Goal: Task Accomplishment & Management: Use online tool/utility

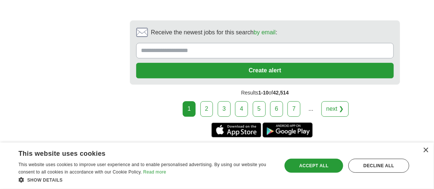
scroll to position [1736, 0]
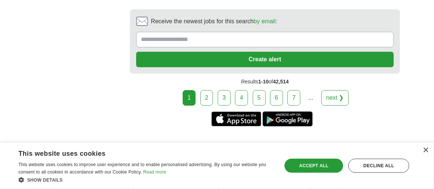
click at [207, 90] on link "2" at bounding box center [207, 98] width 13 height 16
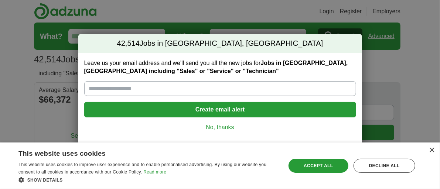
click at [221, 125] on link "No, thanks" at bounding box center [220, 127] width 260 height 8
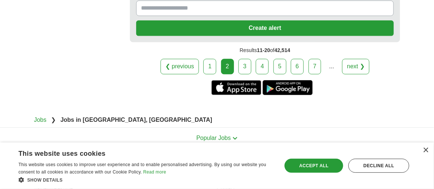
scroll to position [1659, 0]
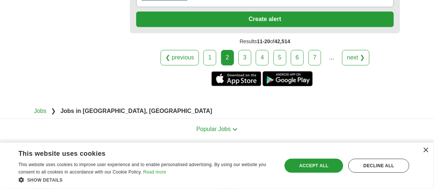
click at [245, 50] on link "3" at bounding box center [245, 58] width 13 height 16
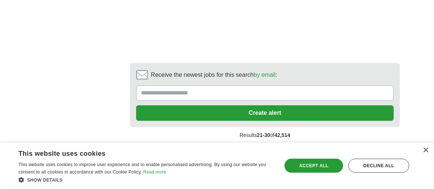
scroll to position [1588, 0]
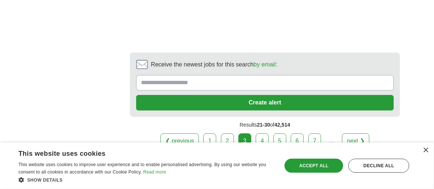
click at [260, 133] on link "4" at bounding box center [262, 141] width 13 height 16
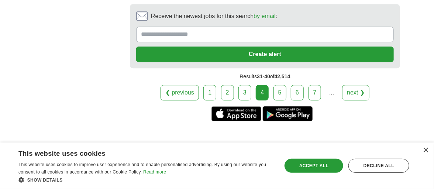
scroll to position [1736, 0]
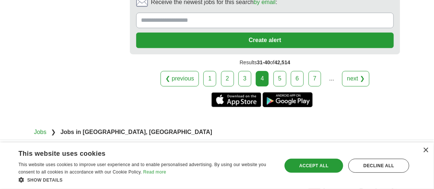
click at [279, 72] on link "5" at bounding box center [280, 79] width 13 height 16
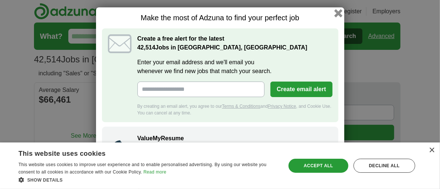
click at [337, 11] on button "button" at bounding box center [338, 13] width 8 height 8
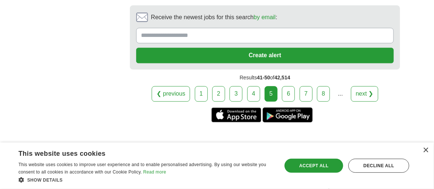
scroll to position [1588, 0]
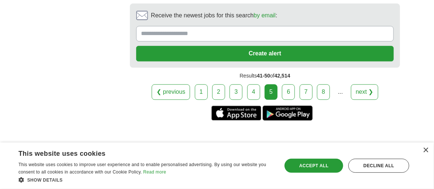
click at [290, 84] on link "6" at bounding box center [288, 92] width 13 height 16
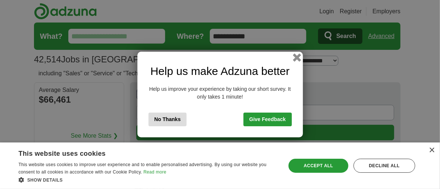
click at [298, 58] on button "button" at bounding box center [297, 58] width 8 height 8
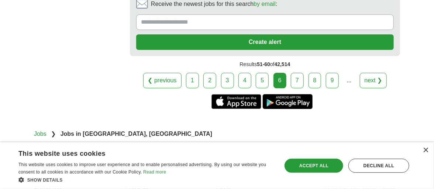
scroll to position [1759, 0]
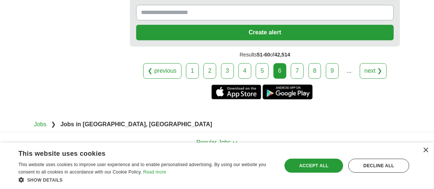
click at [296, 63] on link "7" at bounding box center [297, 71] width 13 height 16
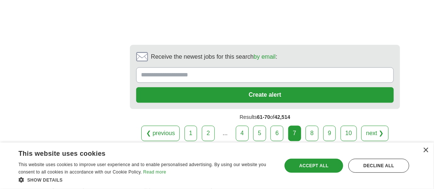
scroll to position [1588, 0]
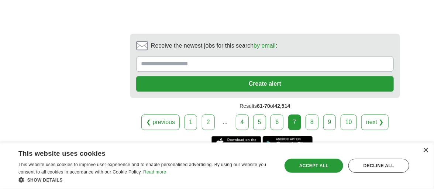
click at [314, 115] on link "8" at bounding box center [312, 123] width 13 height 16
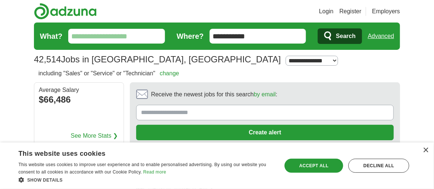
click at [257, 38] on input "**********" at bounding box center [258, 36] width 97 height 15
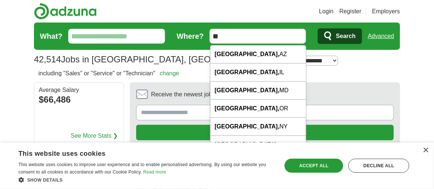
type input "*"
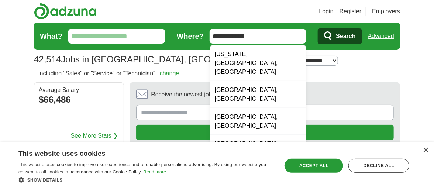
type input "**********"
click at [84, 34] on input "What?" at bounding box center [116, 36] width 97 height 15
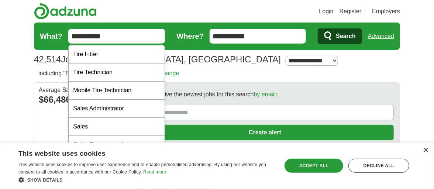
type input "**********"
click at [328, 34] on icon "submit" at bounding box center [328, 36] width 9 height 10
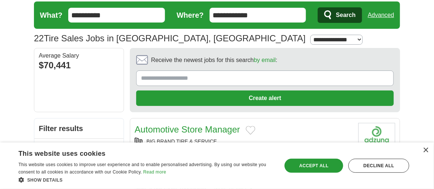
scroll to position [37, 0]
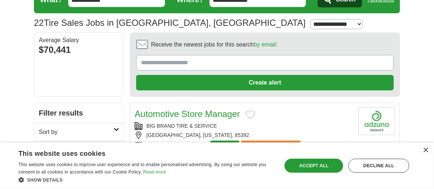
click at [164, 62] on input "Receive the newest jobs for this search by email :" at bounding box center [265, 63] width 258 height 16
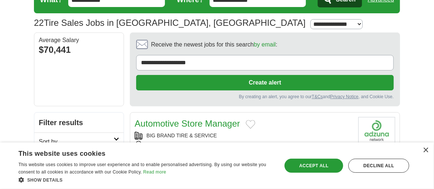
type input "**********"
click at [264, 83] on button "Create alert" at bounding box center [265, 83] width 258 height 16
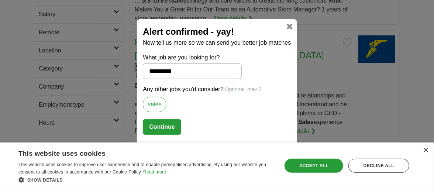
scroll to position [202, 0]
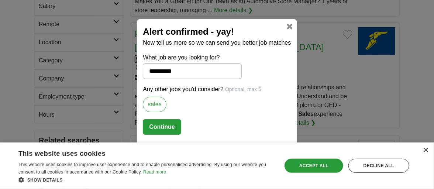
click at [157, 123] on button "Continue" at bounding box center [162, 127] width 38 height 16
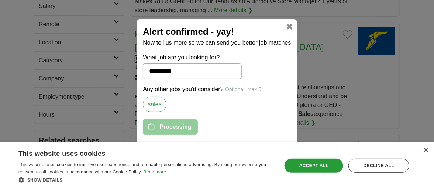
select select "*"
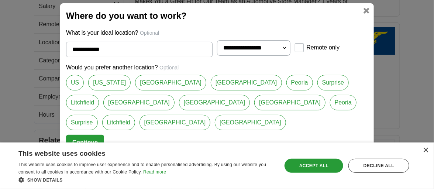
click at [264, 48] on select "**********" at bounding box center [254, 48] width 74 height 16
click at [217, 41] on select "**********" at bounding box center [254, 48] width 74 height 16
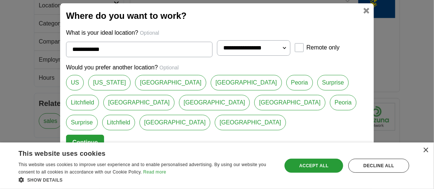
click at [92, 139] on button "Continue" at bounding box center [85, 143] width 38 height 16
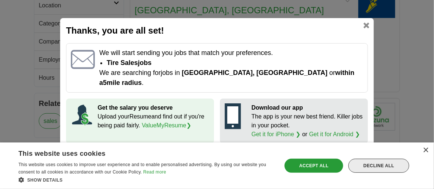
click at [365, 162] on div "Decline all" at bounding box center [379, 166] width 61 height 14
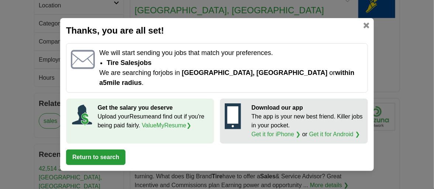
click at [96, 153] on button "Return to search" at bounding box center [95, 158] width 59 height 16
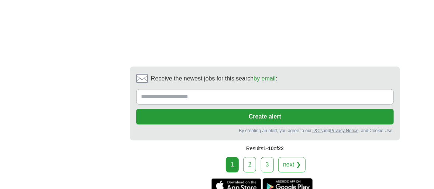
scroll to position [1643, 0]
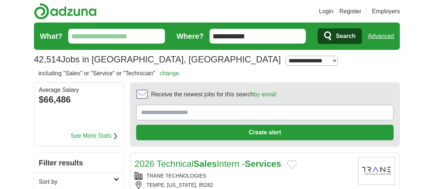
scroll to position [1350, 0]
